Goal: Task Accomplishment & Management: Complete application form

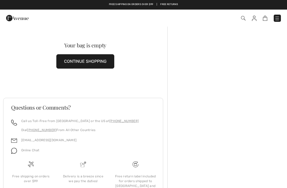
checkbox input "true"
click at [174, 3] on link "Free Returns" at bounding box center [169, 5] width 18 height 4
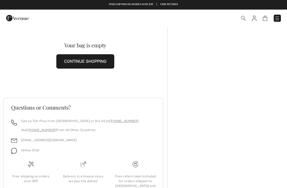
click at [277, 18] on img at bounding box center [277, 18] width 5 height 5
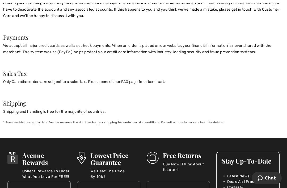
scroll to position [509, 0]
click at [182, 155] on h3 "Free Returns" at bounding box center [186, 155] width 47 height 7
click at [181, 163] on p "Buy Now! Think About It Later!" at bounding box center [186, 166] width 47 height 11
click at [183, 166] on p "Buy Now! Think About It Later!" at bounding box center [186, 166] width 47 height 11
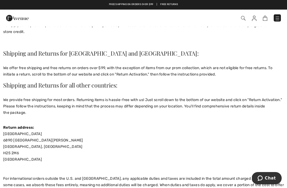
scroll to position [52, 0]
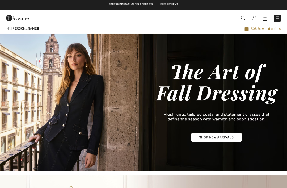
checkbox input "true"
click at [253, 18] on img at bounding box center [254, 18] width 5 height 5
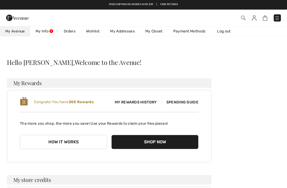
click at [279, 16] on img at bounding box center [277, 17] width 5 height 5
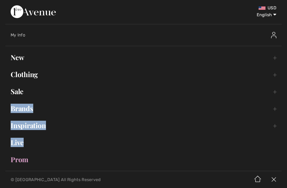
click at [240, 66] on ul "Hi, Sallie! 305 Reward points Open submenu New Toggle submenu View All Tops Dre…" at bounding box center [143, 109] width 277 height 114
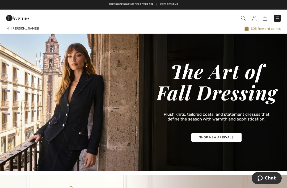
click at [244, 17] on img at bounding box center [243, 18] width 5 height 5
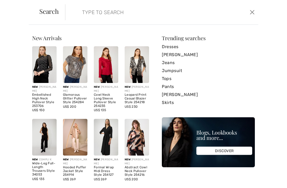
click at [121, 15] on input "search" at bounding box center [142, 12] width 128 height 16
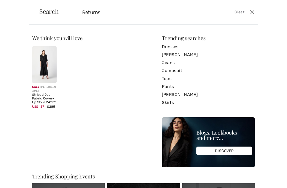
type input "Returns"
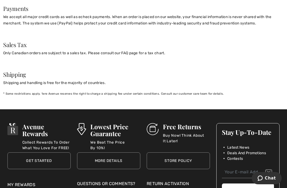
scroll to position [538, 0]
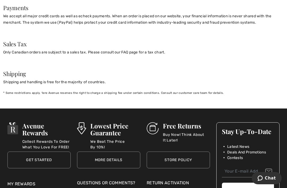
click at [182, 184] on div "Return Activation" at bounding box center [178, 183] width 63 height 6
click at [181, 180] on div "Return Activation" at bounding box center [178, 183] width 63 height 6
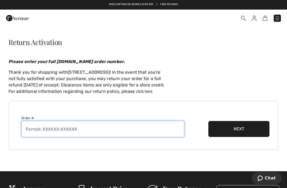
click at [97, 130] on input "text" at bounding box center [103, 129] width 163 height 16
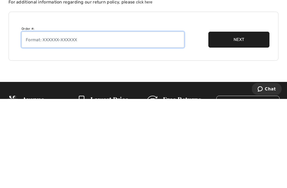
click at [45, 121] on input "text" at bounding box center [103, 129] width 163 height 16
type input "250913 1397116"
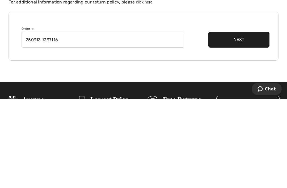
click at [241, 121] on button "Next" at bounding box center [238, 129] width 61 height 16
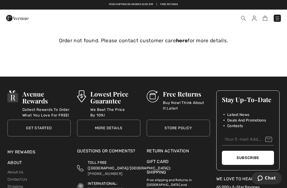
click at [254, 16] on img at bounding box center [254, 18] width 5 height 5
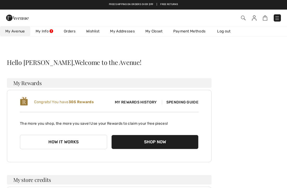
click at [46, 28] on link "My Info" at bounding box center [44, 31] width 28 height 10
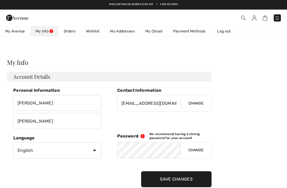
click at [72, 27] on link "Orders" at bounding box center [70, 31] width 22 height 10
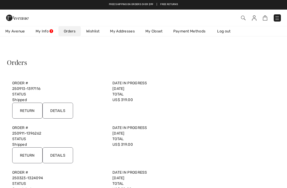
click at [25, 110] on input "Return" at bounding box center [27, 111] width 30 height 16
click at [29, 110] on input "Return" at bounding box center [27, 111] width 30 height 16
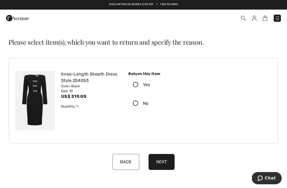
click at [137, 81] on label "Yes" at bounding box center [160, 85] width 65 height 16
click at [150, 81] on input "Yes" at bounding box center [151, 85] width 3 height 16
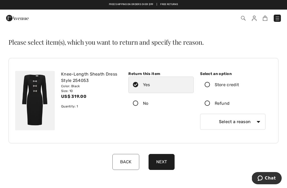
click at [207, 103] on icon at bounding box center [208, 104] width 14 height 6
click at [230, 103] on input "Refund" at bounding box center [231, 103] width 3 height 16
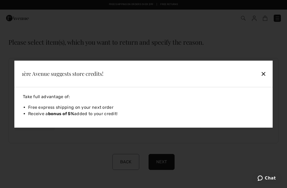
click at [266, 72] on div "✕" at bounding box center [238, 73] width 59 height 11
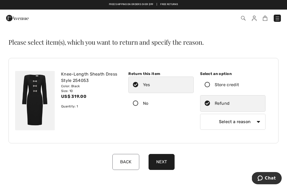
click at [259, 122] on select "Select a reason I received the wrong product or size My order arrived too late …" at bounding box center [232, 122] width 65 height 16
select select "1"
click at [166, 159] on button "Next" at bounding box center [162, 162] width 26 height 16
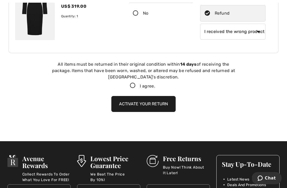
scroll to position [119, 0]
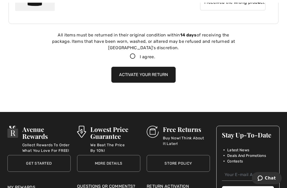
click at [128, 56] on icon at bounding box center [133, 57] width 14 height 6
click at [155, 56] on input "I agree." at bounding box center [156, 56] width 3 height 3
checkbox input "true"
click at [161, 73] on button "Activate your return" at bounding box center [143, 75] width 64 height 16
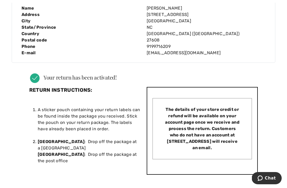
scroll to position [123, 0]
